Goal: Task Accomplishment & Management: Manage account settings

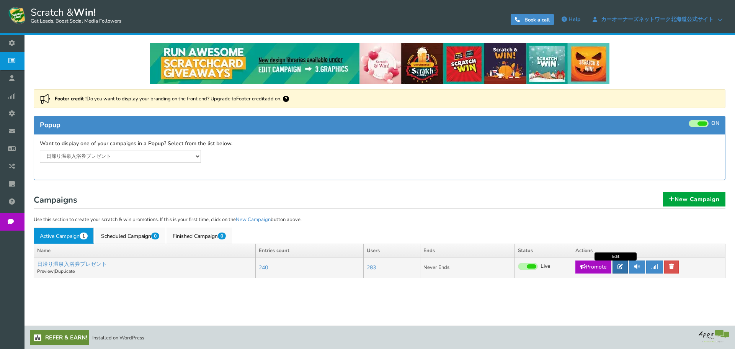
click at [621, 272] on link at bounding box center [619, 266] width 15 height 13
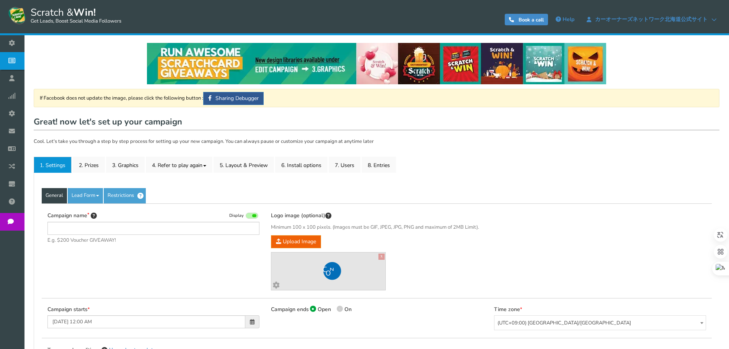
type input "日帰り温泉入浴券プレゼント"
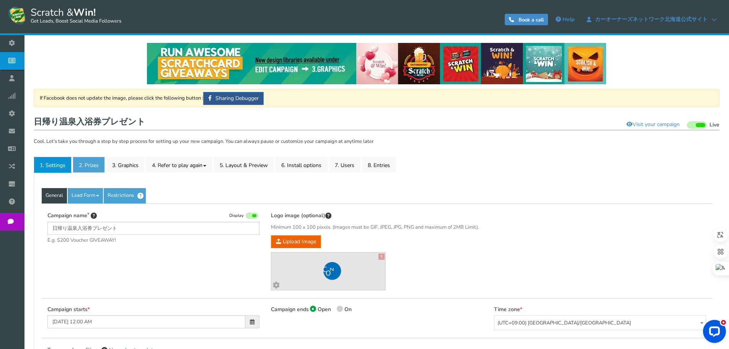
click at [98, 163] on link "2. Prizes" at bounding box center [89, 165] width 32 height 16
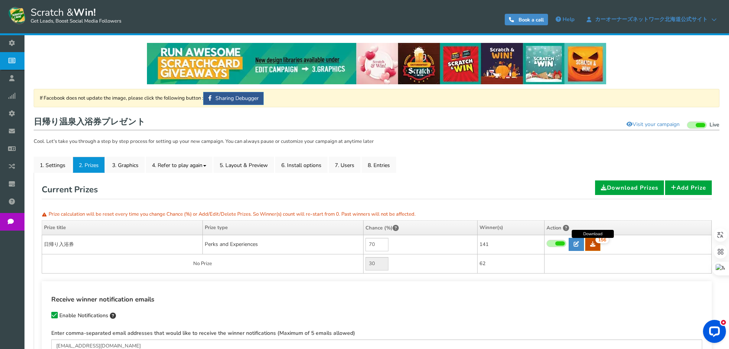
click at [590, 247] on link "156" at bounding box center [592, 244] width 15 height 13
click at [353, 168] on link "7. Users" at bounding box center [345, 165] width 32 height 16
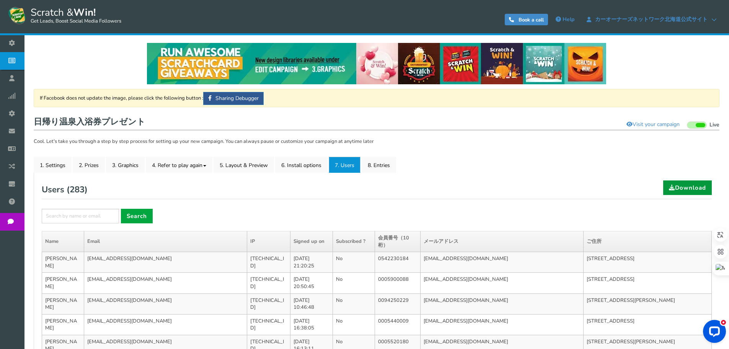
click at [685, 184] on link "Download" at bounding box center [687, 187] width 49 height 15
click at [371, 169] on link "8. Entries" at bounding box center [379, 165] width 34 height 16
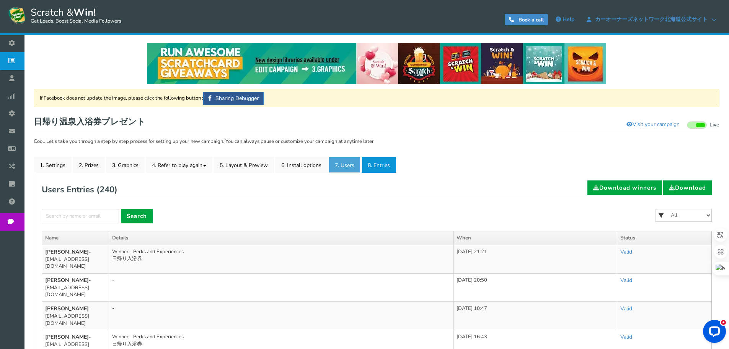
click at [344, 167] on link "7. Users" at bounding box center [345, 165] width 32 height 16
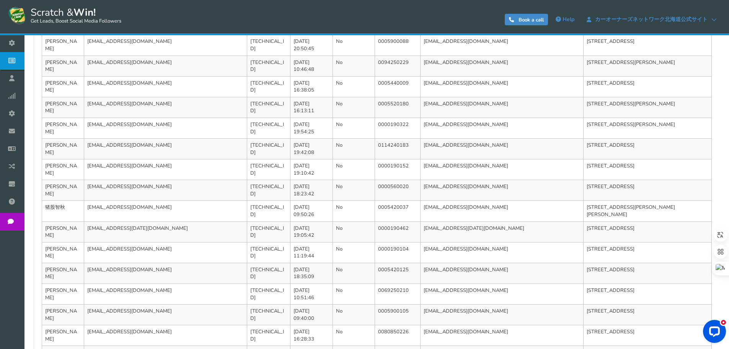
scroll to position [249, 0]
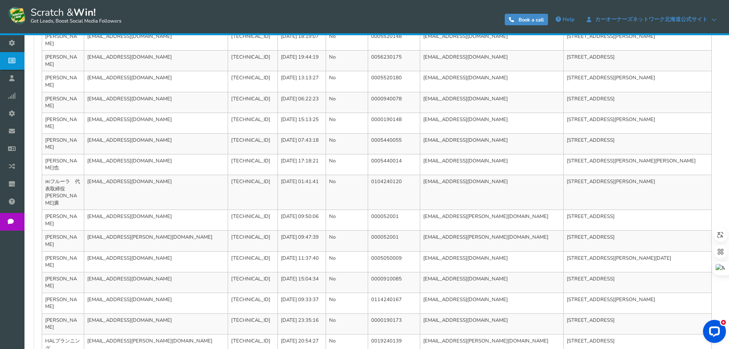
scroll to position [277, 0]
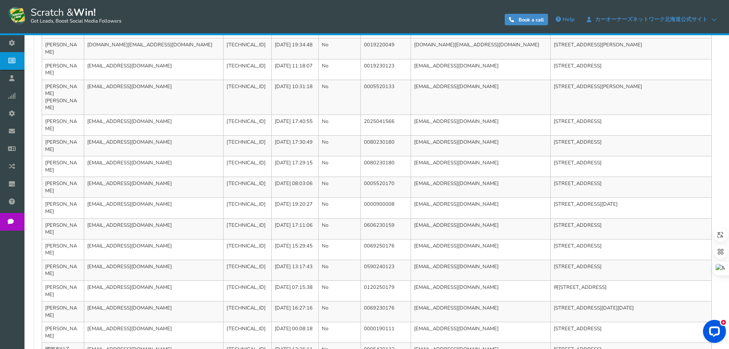
scroll to position [249, 0]
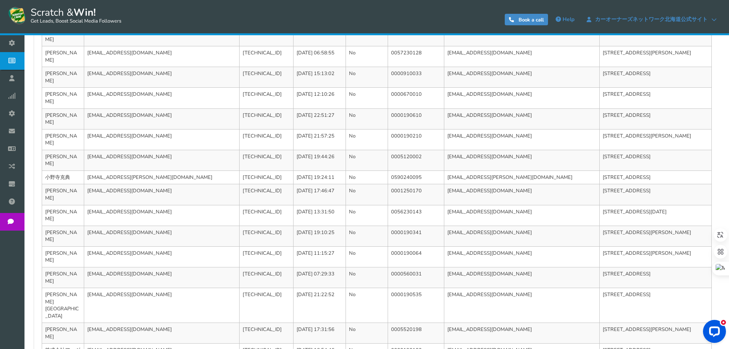
scroll to position [263, 0]
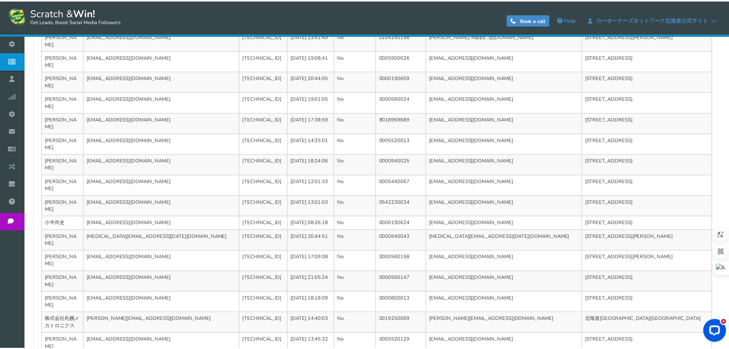
scroll to position [0, 0]
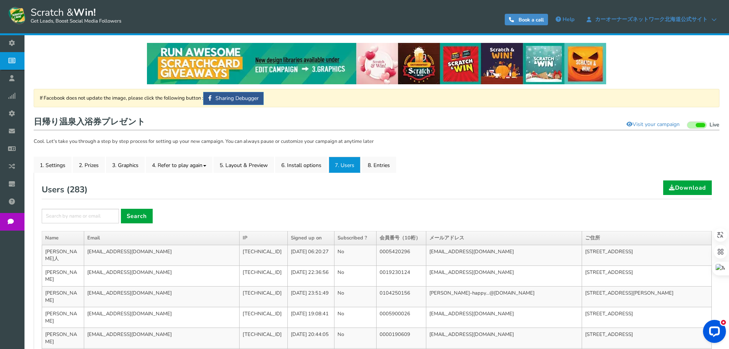
click at [600, 188] on div "Users ( 283 ) Download" at bounding box center [377, 189] width 670 height 19
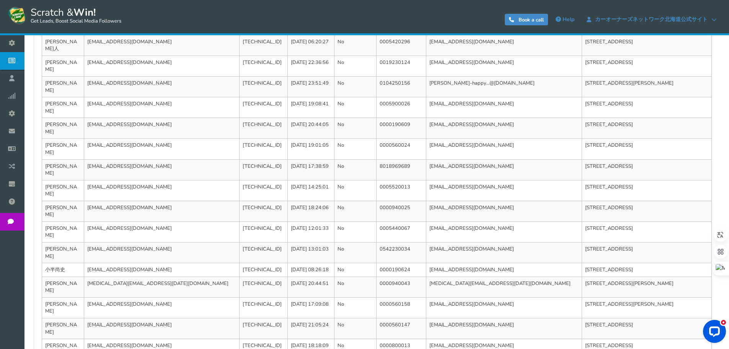
scroll to position [256, 0]
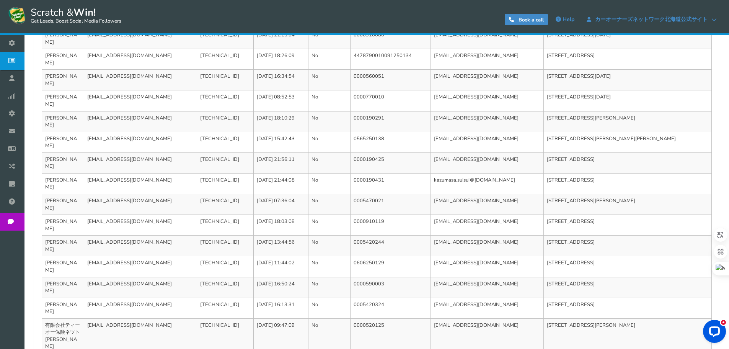
scroll to position [263, 0]
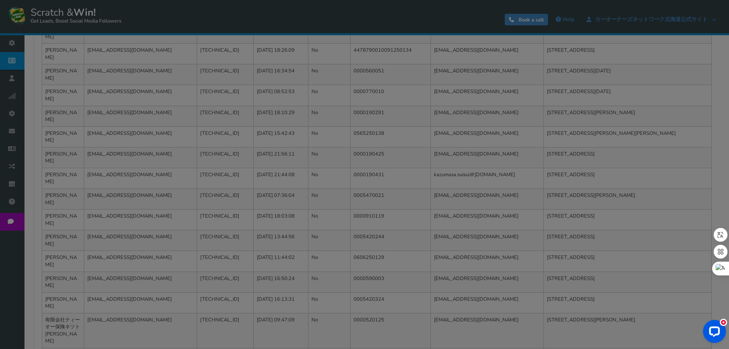
scroll to position [256, 0]
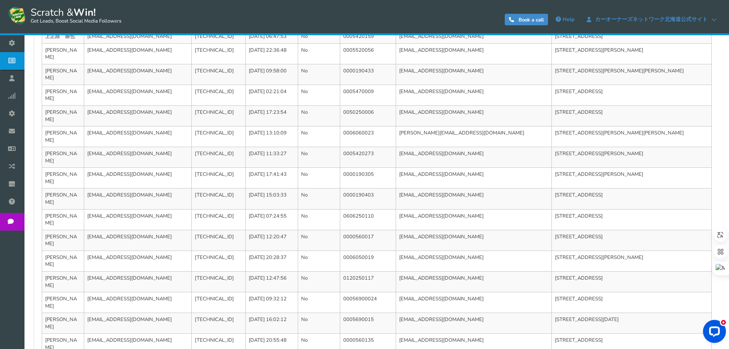
drag, startPoint x: 431, startPoint y: 291, endPoint x: 431, endPoint y: 286, distance: 5.4
click at [431, 291] on div "General Lead Form Labels Fields setup Restrictions Allow users to play again af…" at bounding box center [377, 171] width 686 height 510
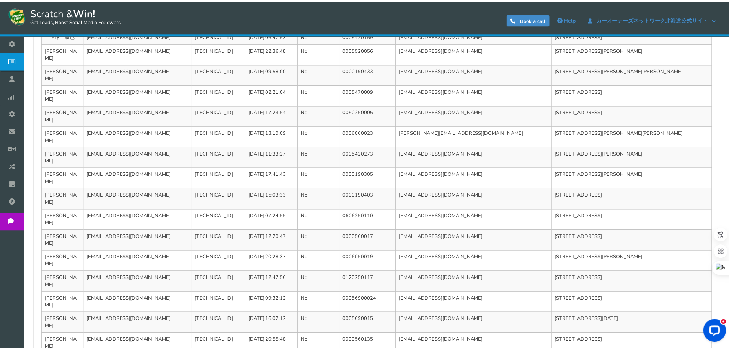
scroll to position [0, 0]
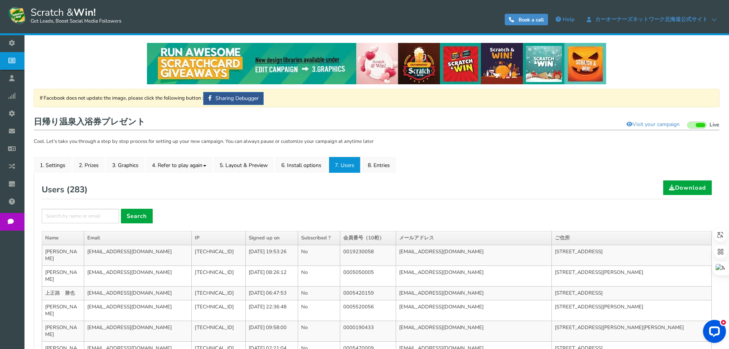
click at [505, 191] on div "Users ( 283 ) Download" at bounding box center [377, 189] width 670 height 19
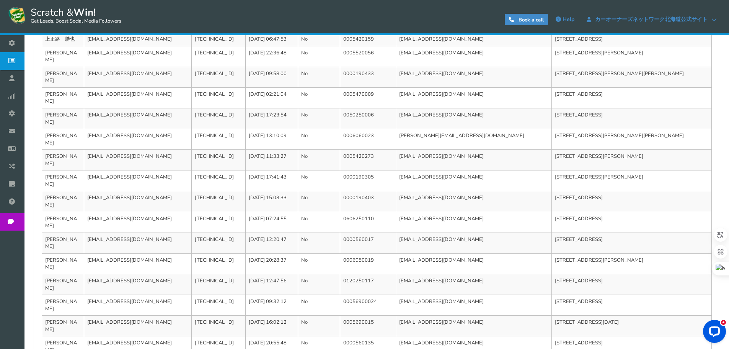
scroll to position [256, 0]
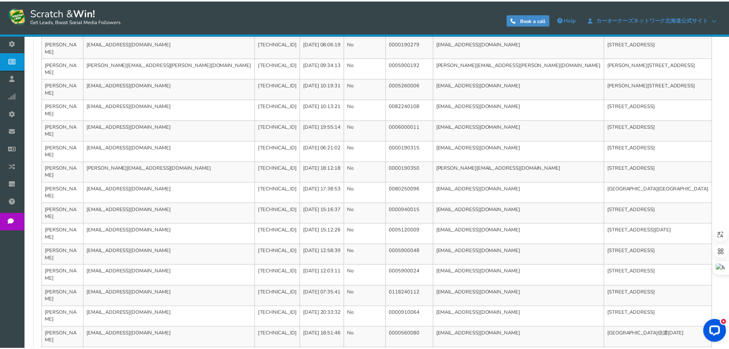
scroll to position [0, 0]
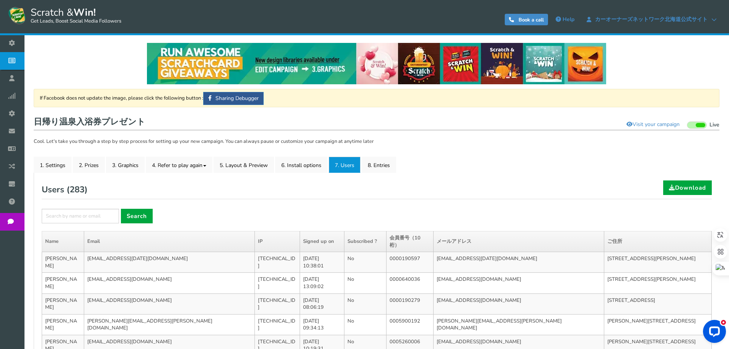
click at [522, 209] on div "× Search" at bounding box center [377, 216] width 670 height 15
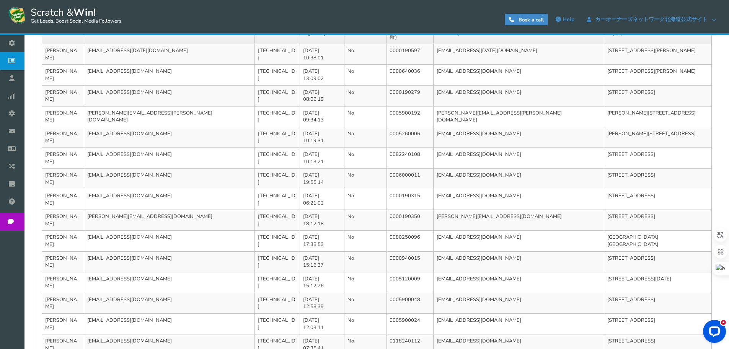
scroll to position [249, 0]
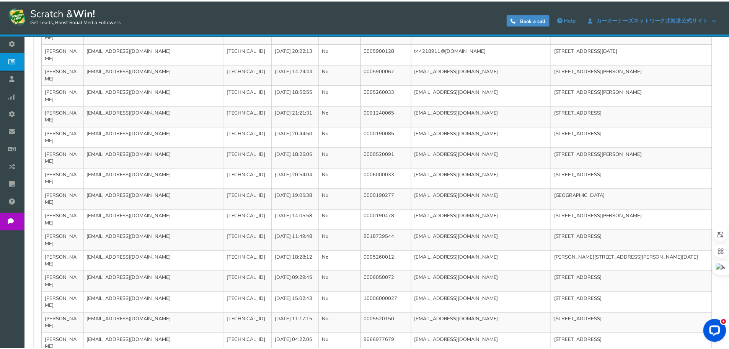
scroll to position [0, 0]
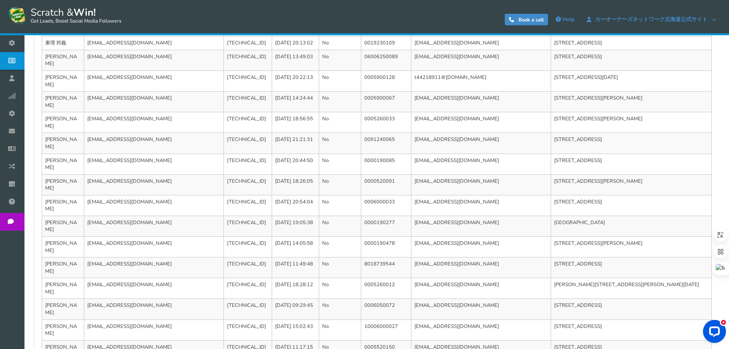
scroll to position [230, 0]
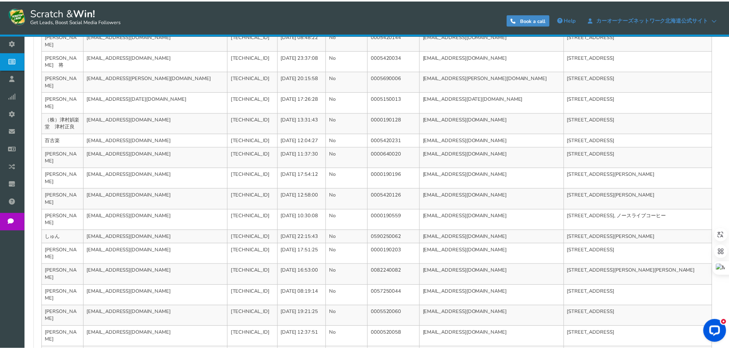
scroll to position [0, 0]
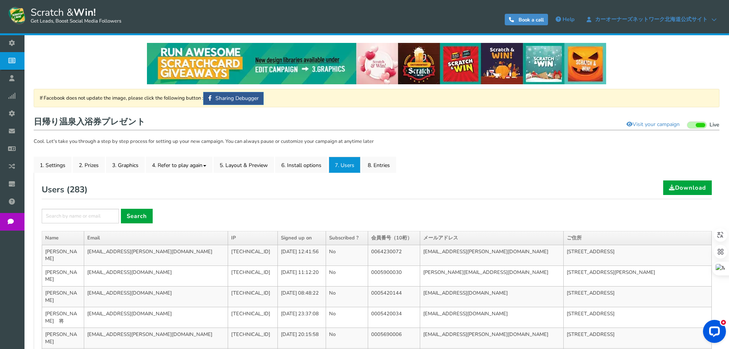
click at [530, 192] on div "Users ( 283 ) Download" at bounding box center [377, 189] width 670 height 19
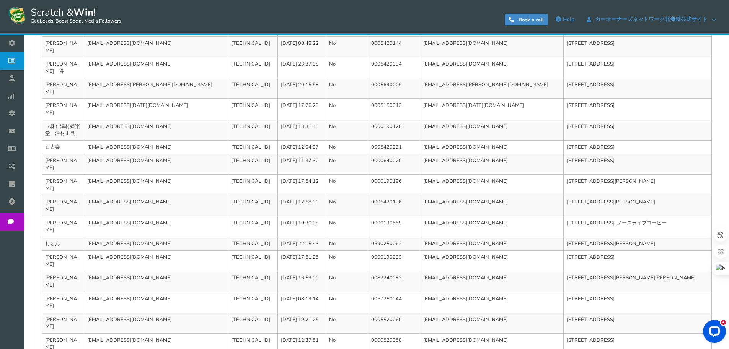
scroll to position [256, 0]
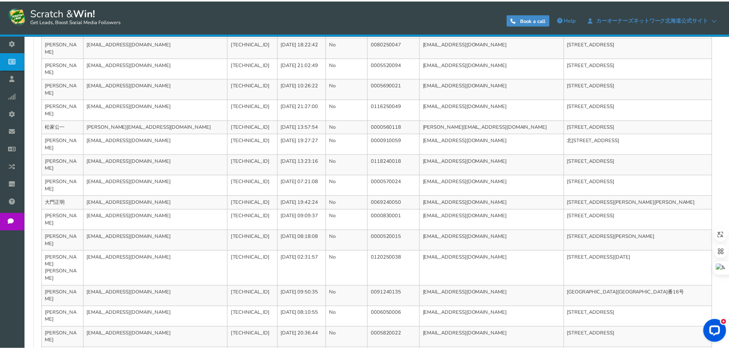
scroll to position [0, 0]
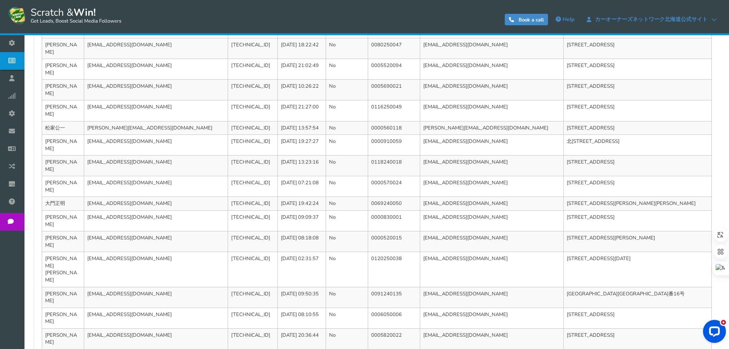
scroll to position [249, 0]
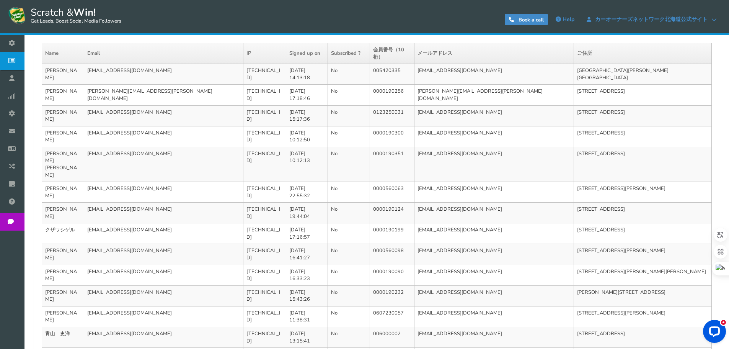
scroll to position [191, 0]
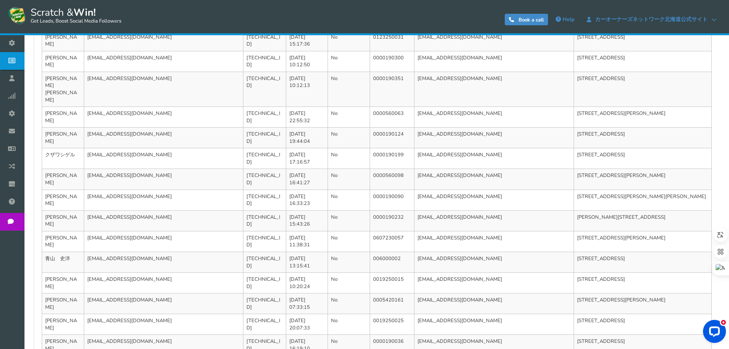
scroll to position [263, 0]
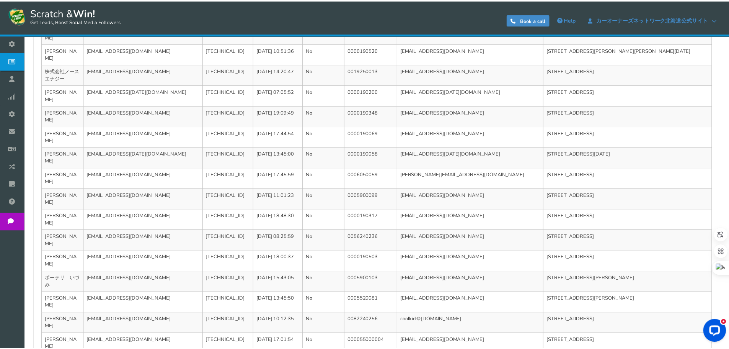
scroll to position [0, 0]
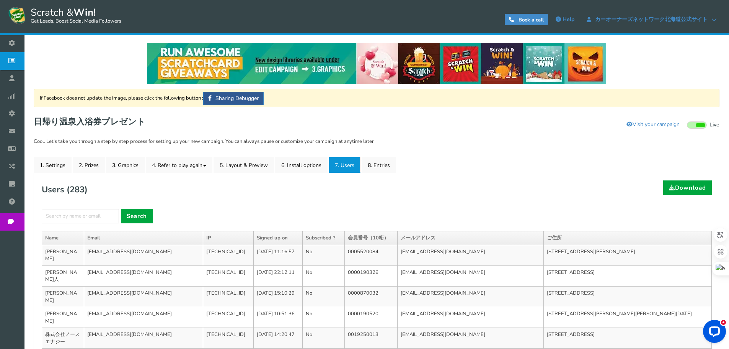
click at [483, 170] on ul "1. Settings 2. Prizes 3. Graphics 4. Refer to play again 4.1 Referrals Setup 4.…" at bounding box center [377, 165] width 686 height 16
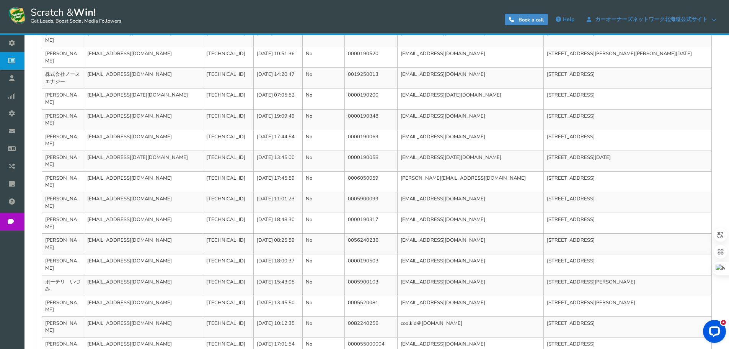
scroll to position [263, 0]
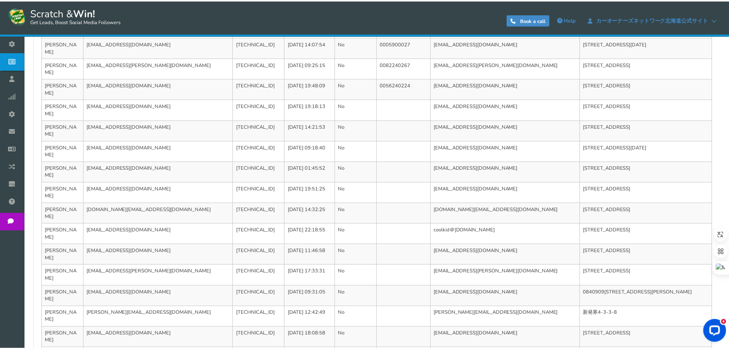
scroll to position [0, 0]
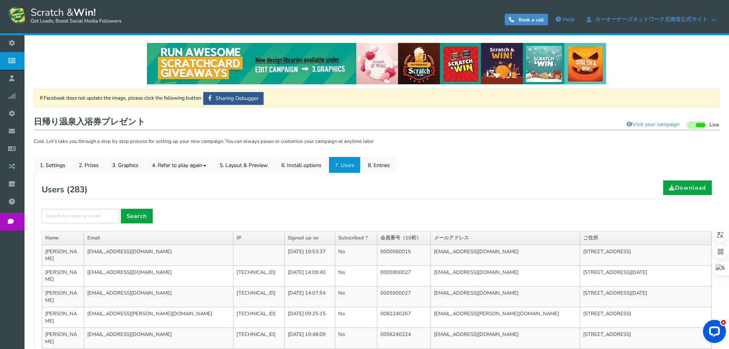
click at [518, 181] on div "Users ( 283 ) Download" at bounding box center [377, 189] width 670 height 19
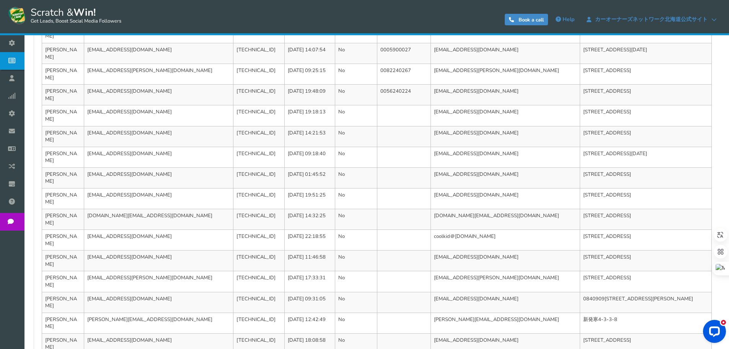
scroll to position [249, 0]
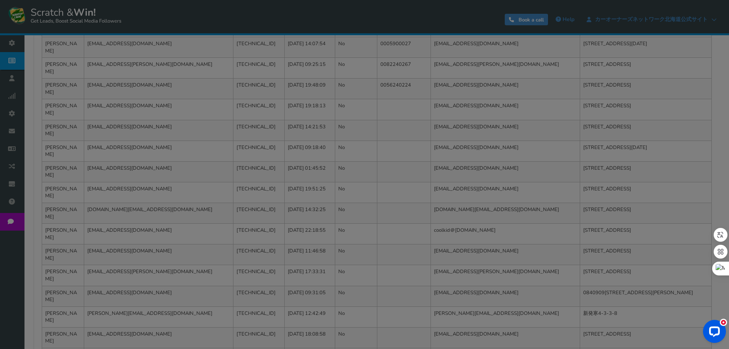
scroll to position [18, 0]
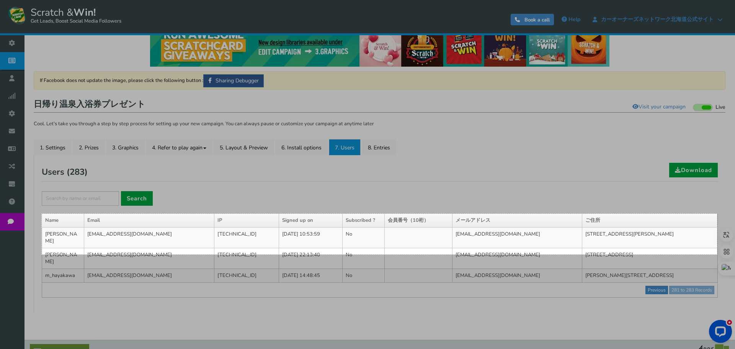
drag, startPoint x: 42, startPoint y: 214, endPoint x: 717, endPoint y: 254, distance: 676.2
click at [717, 254] on div "1764 X 106" at bounding box center [367, 165] width 735 height 366
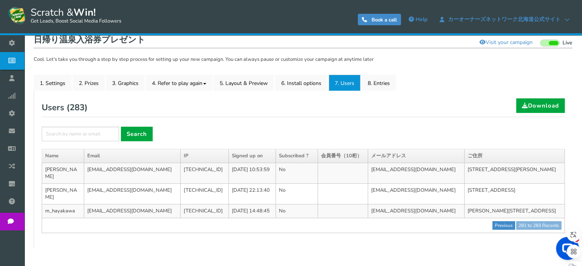
scroll to position [99, 0]
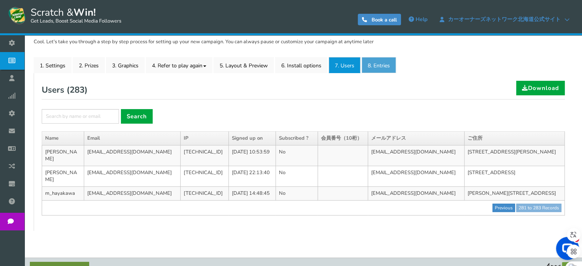
click at [371, 72] on link "8. Entries" at bounding box center [379, 65] width 34 height 16
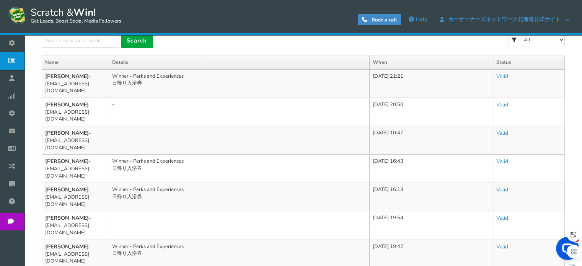
scroll to position [176, 0]
